Goal: Task Accomplishment & Management: Manage account settings

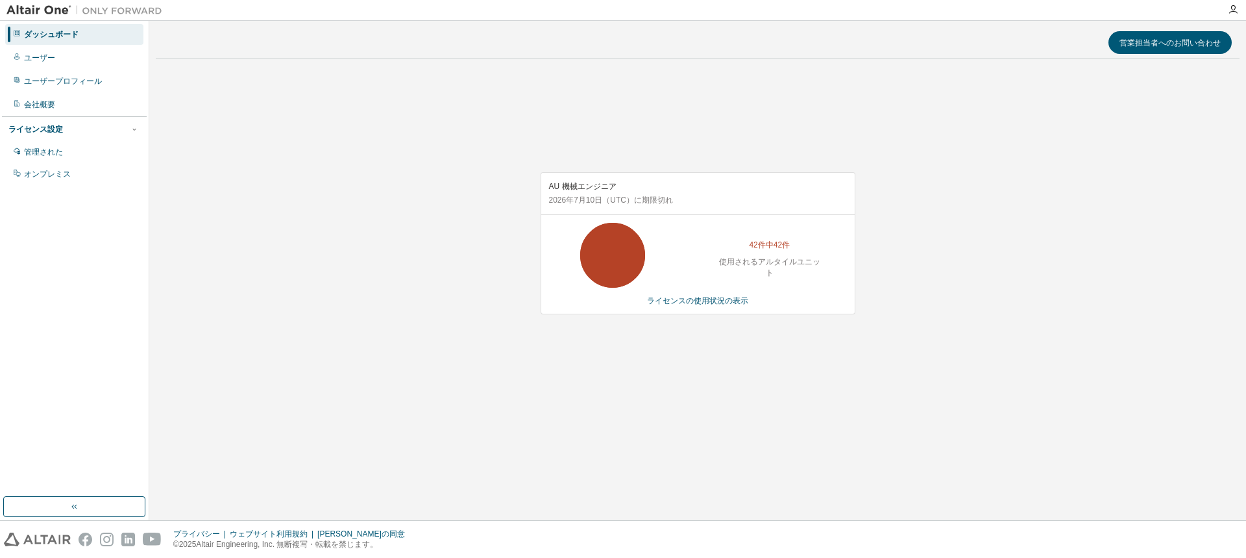
click at [99, 14] on img at bounding box center [87, 10] width 162 height 13
click at [9, 12] on img at bounding box center [87, 10] width 162 height 13
click at [16, 10] on img at bounding box center [87, 10] width 162 height 13
click at [31, 106] on font "会社概要" at bounding box center [39, 104] width 31 height 9
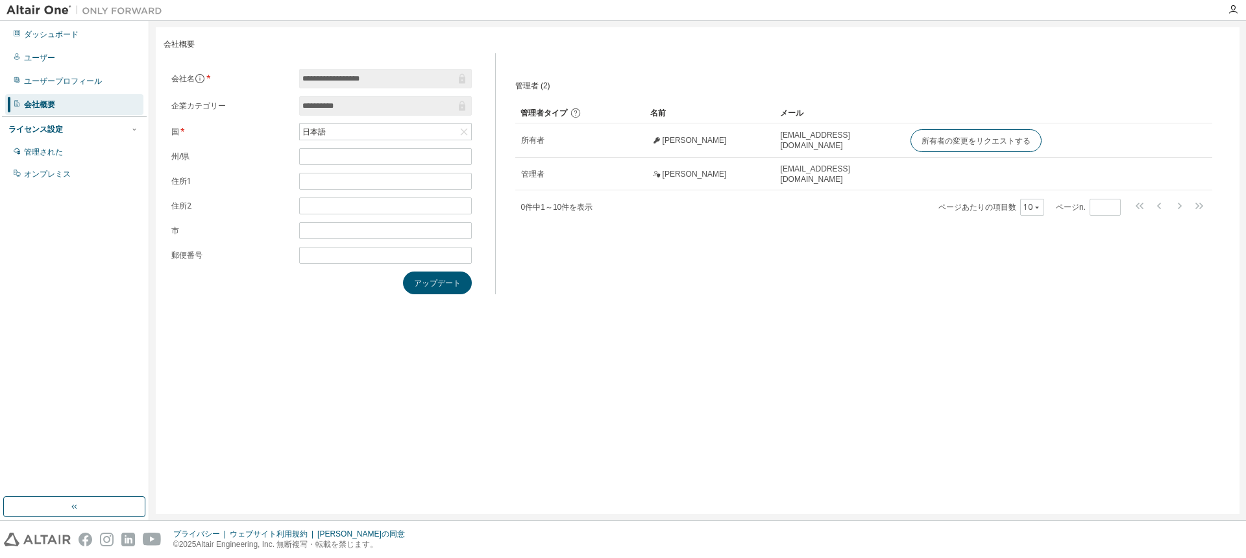
click at [29, 8] on img at bounding box center [87, 10] width 162 height 13
click at [76, 508] on icon "button" at bounding box center [75, 506] width 3 height 5
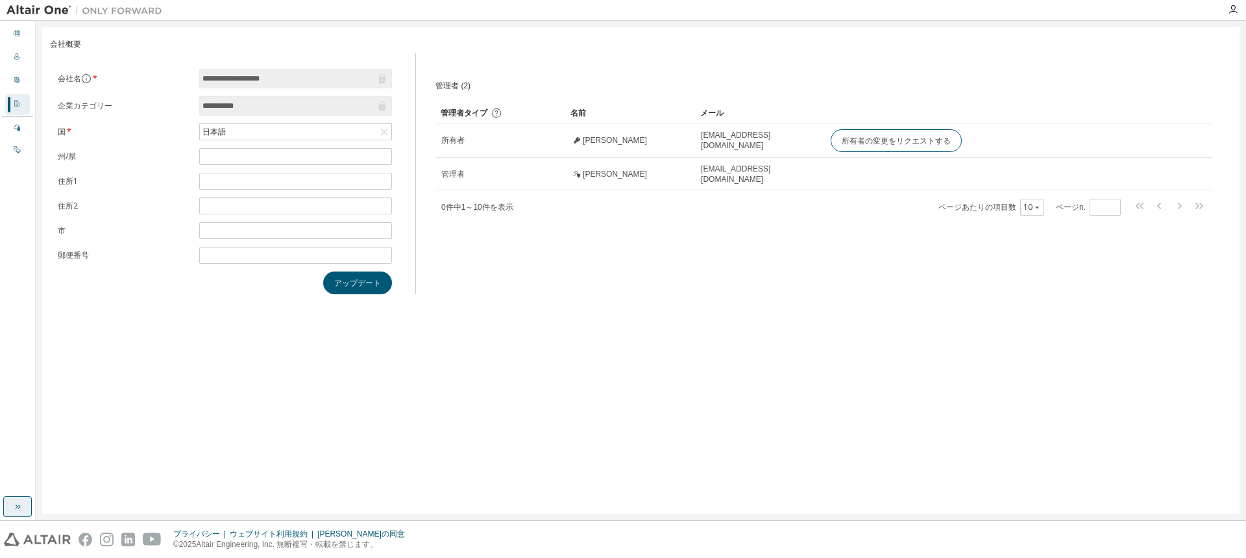
click at [12, 511] on icon "button" at bounding box center [17, 506] width 10 height 10
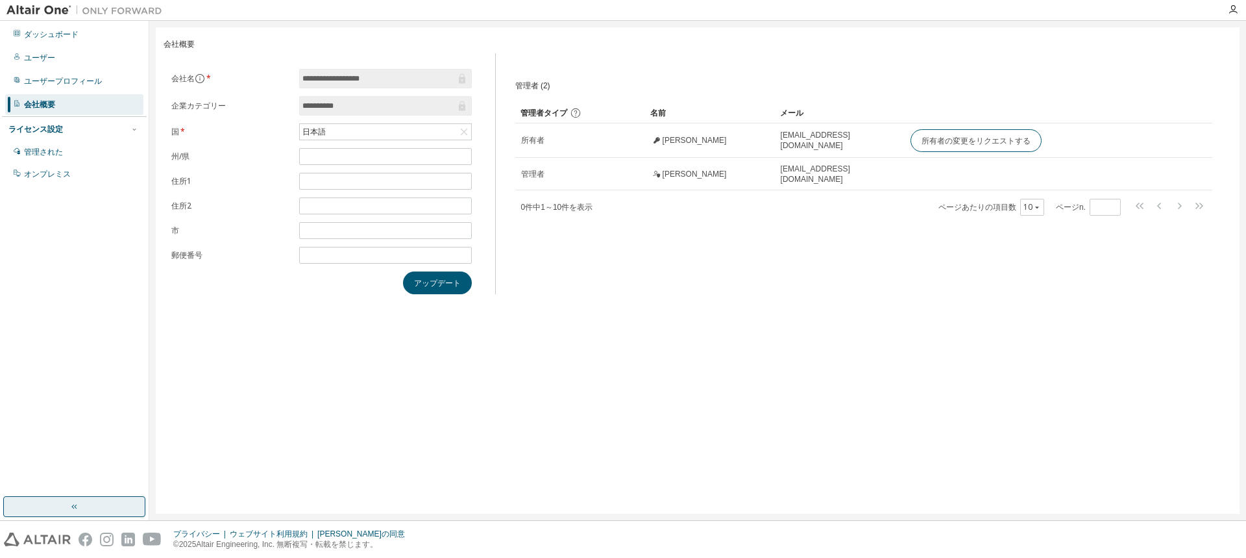
click at [65, 409] on div "ダッシュボード ユーザー ユーザープロフィール 会社概要 ライセンス設定 管理された オンプレミス" at bounding box center [74, 259] width 145 height 472
click at [47, 543] on img at bounding box center [37, 539] width 67 height 14
